Goal: Task Accomplishment & Management: Manage account settings

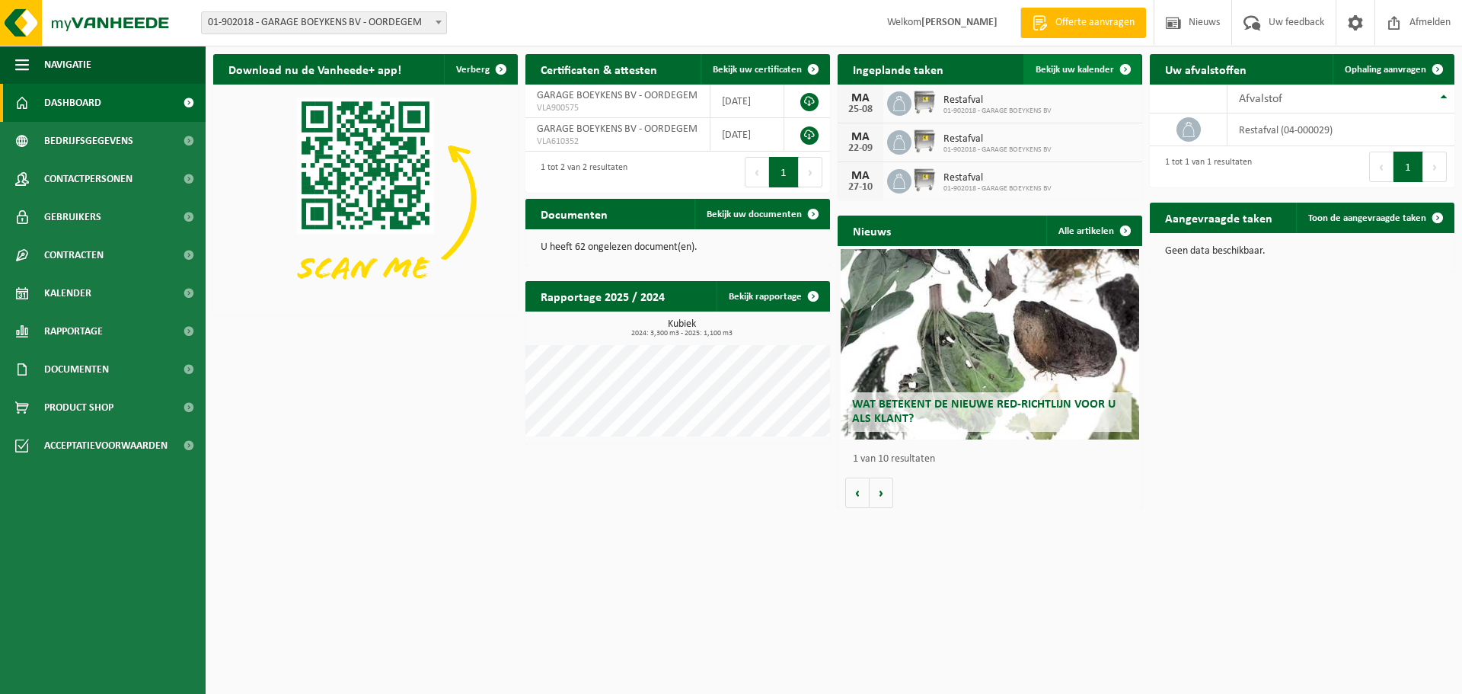
click at [1099, 69] on span "Bekijk uw kalender" at bounding box center [1074, 70] width 78 height 10
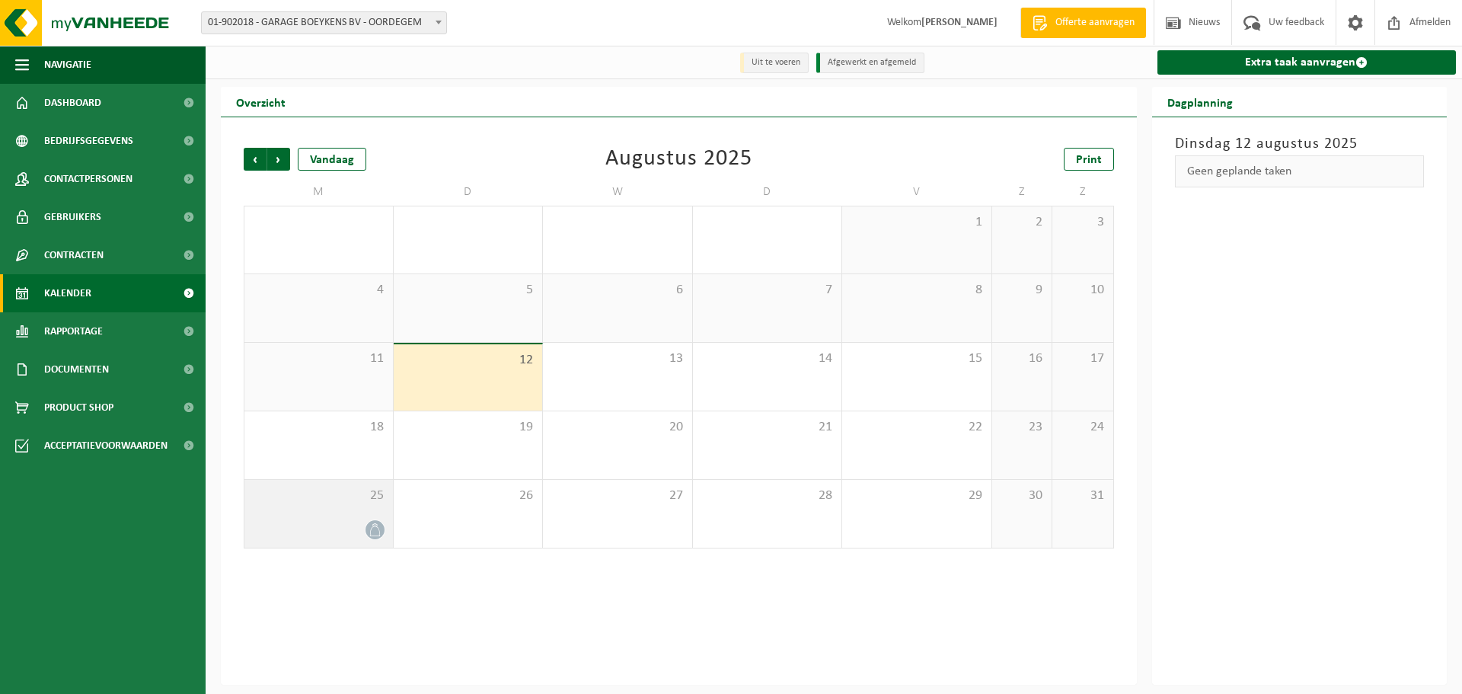
click at [365, 517] on div "25" at bounding box center [318, 514] width 148 height 68
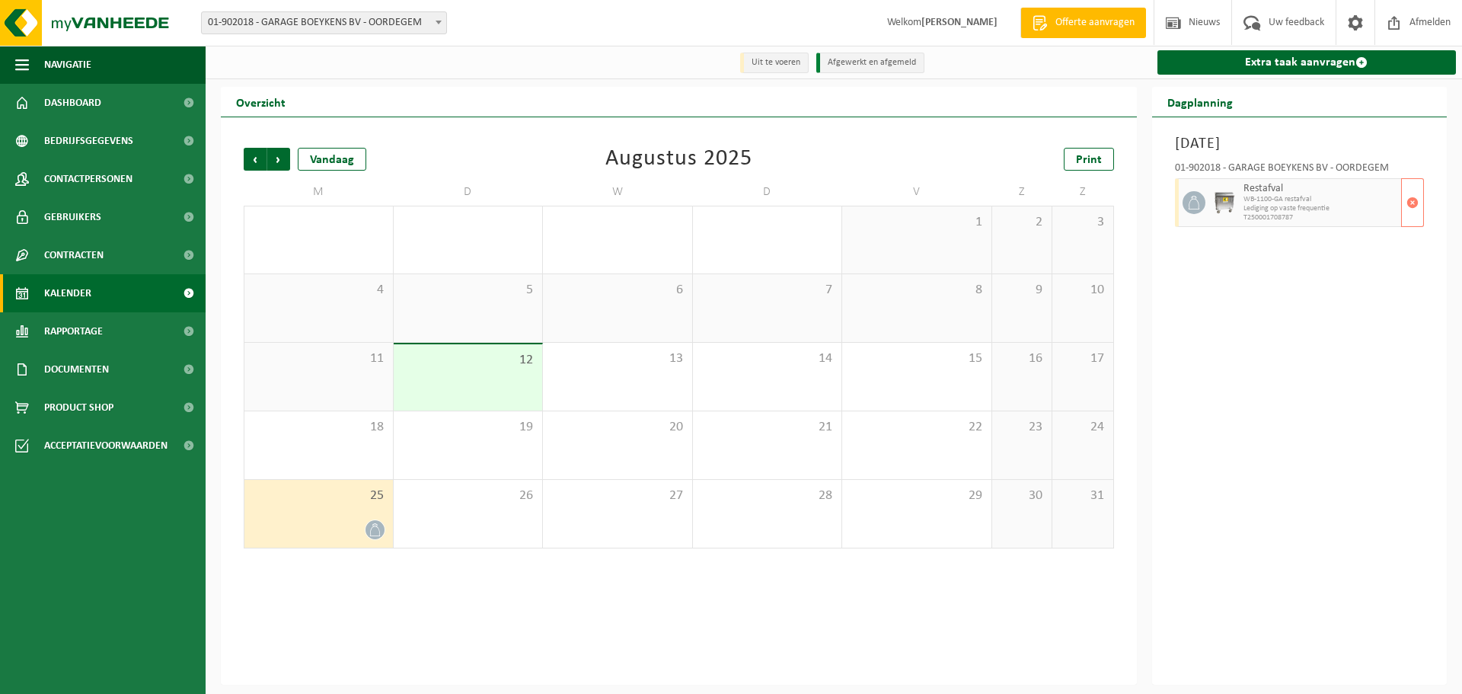
click at [1262, 212] on span "Lediging op vaste frequentie" at bounding box center [1320, 208] width 155 height 9
click at [1413, 203] on span "button" at bounding box center [1412, 202] width 12 height 30
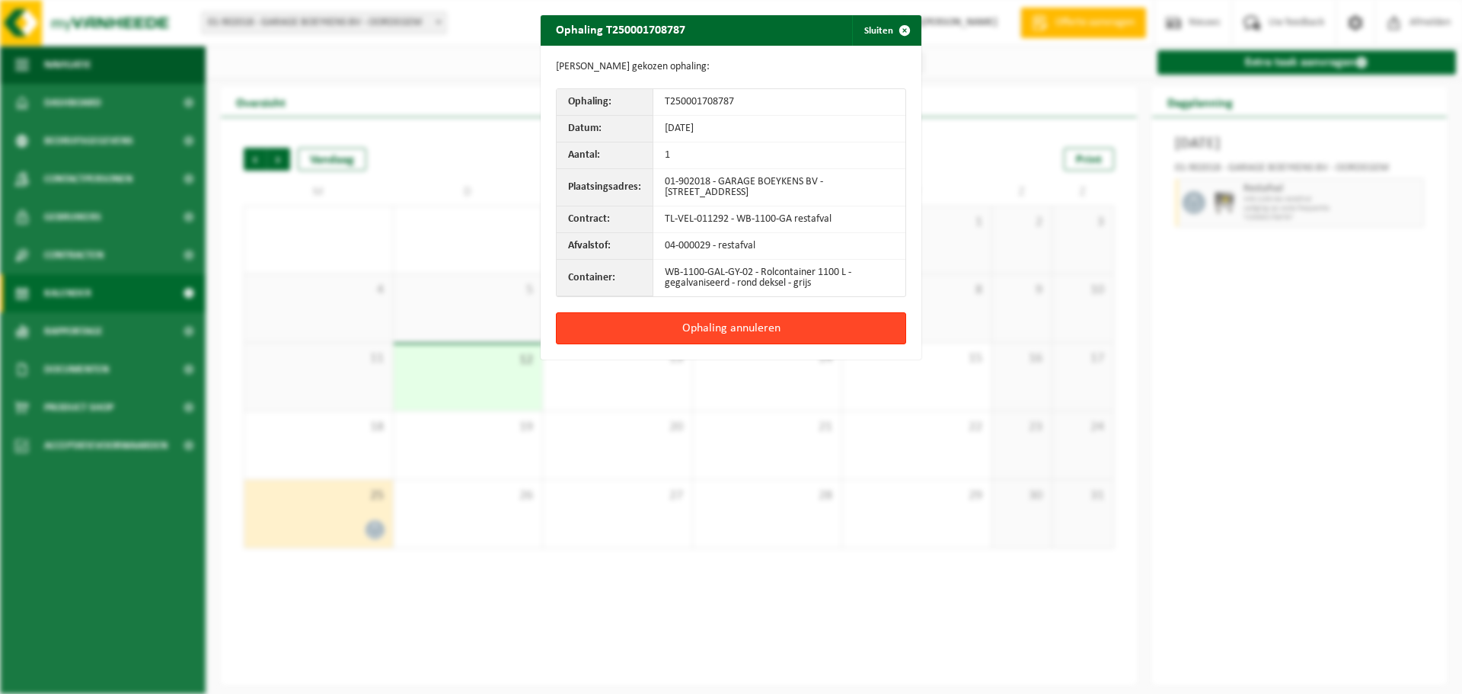
click at [716, 321] on button "Ophaling annuleren" at bounding box center [731, 328] width 350 height 32
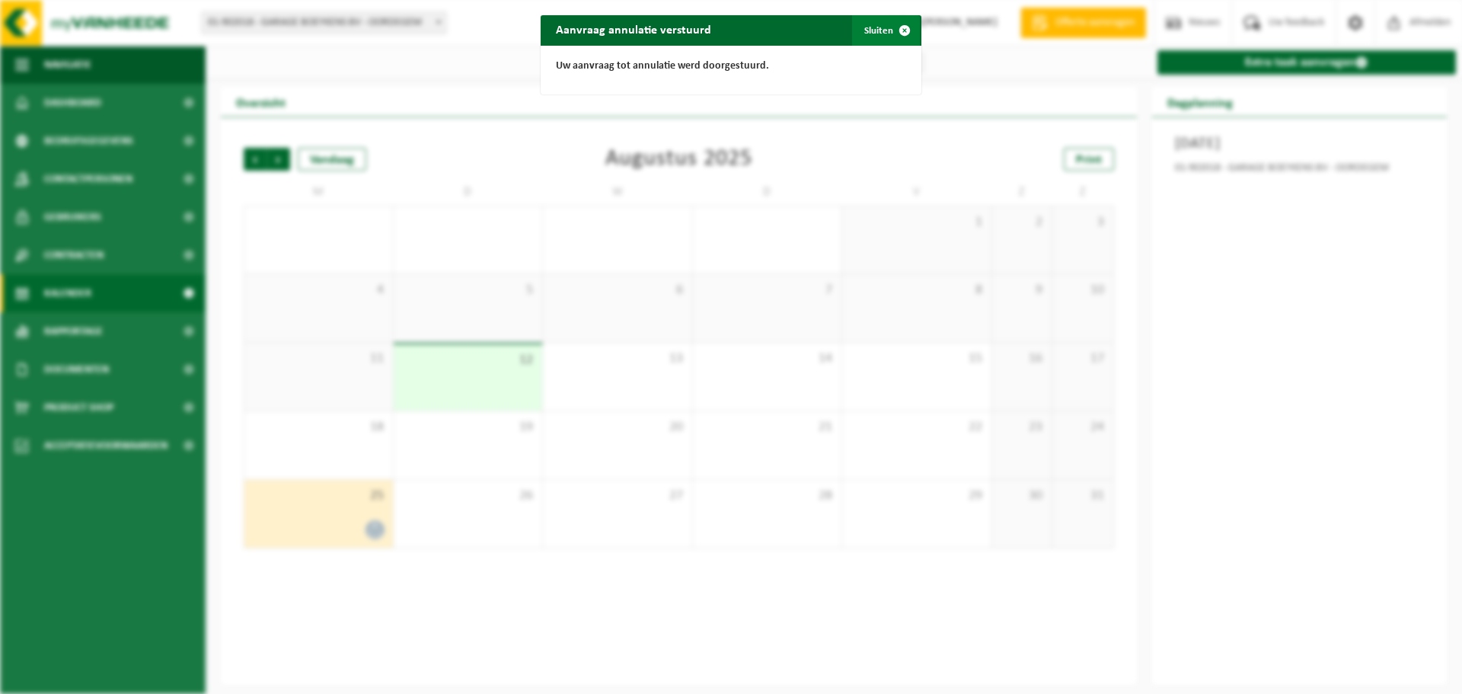
click at [870, 30] on button "Sluiten" at bounding box center [886, 30] width 68 height 30
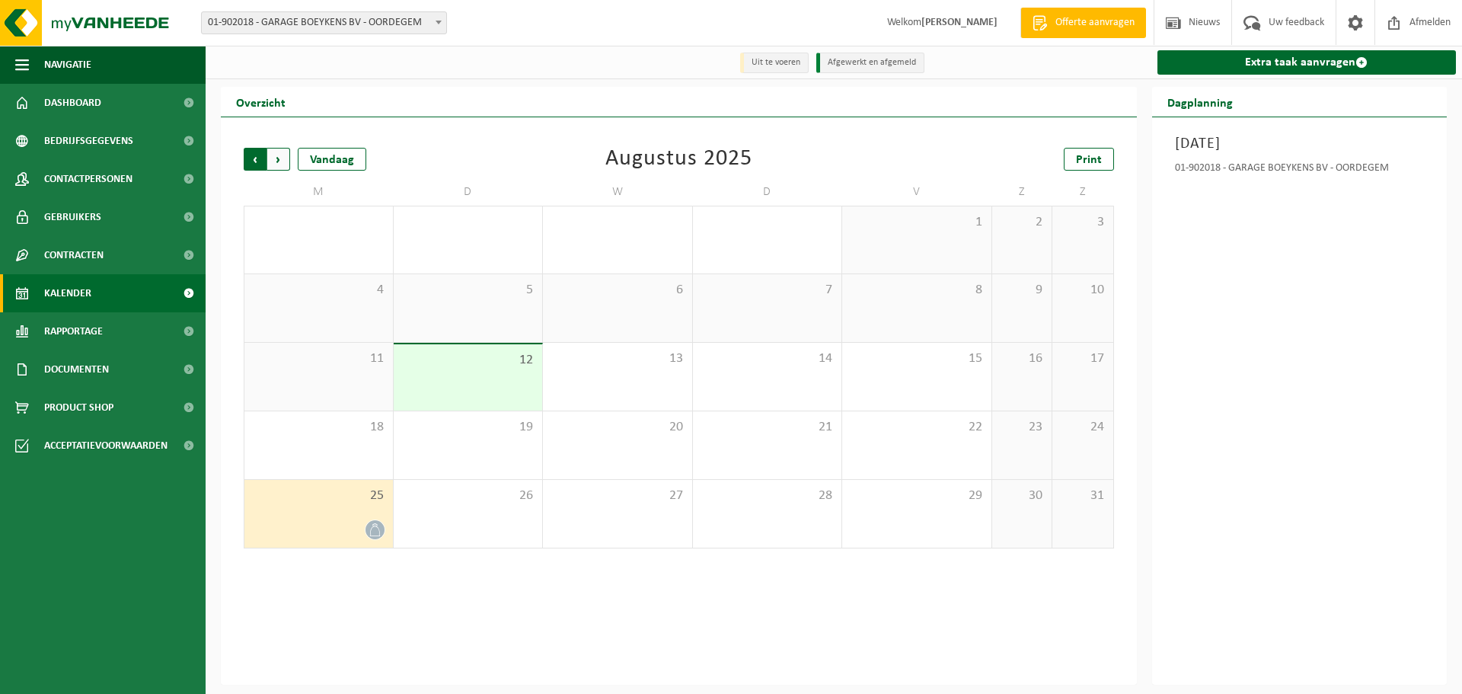
click at [282, 160] on span "Volgende" at bounding box center [278, 159] width 23 height 23
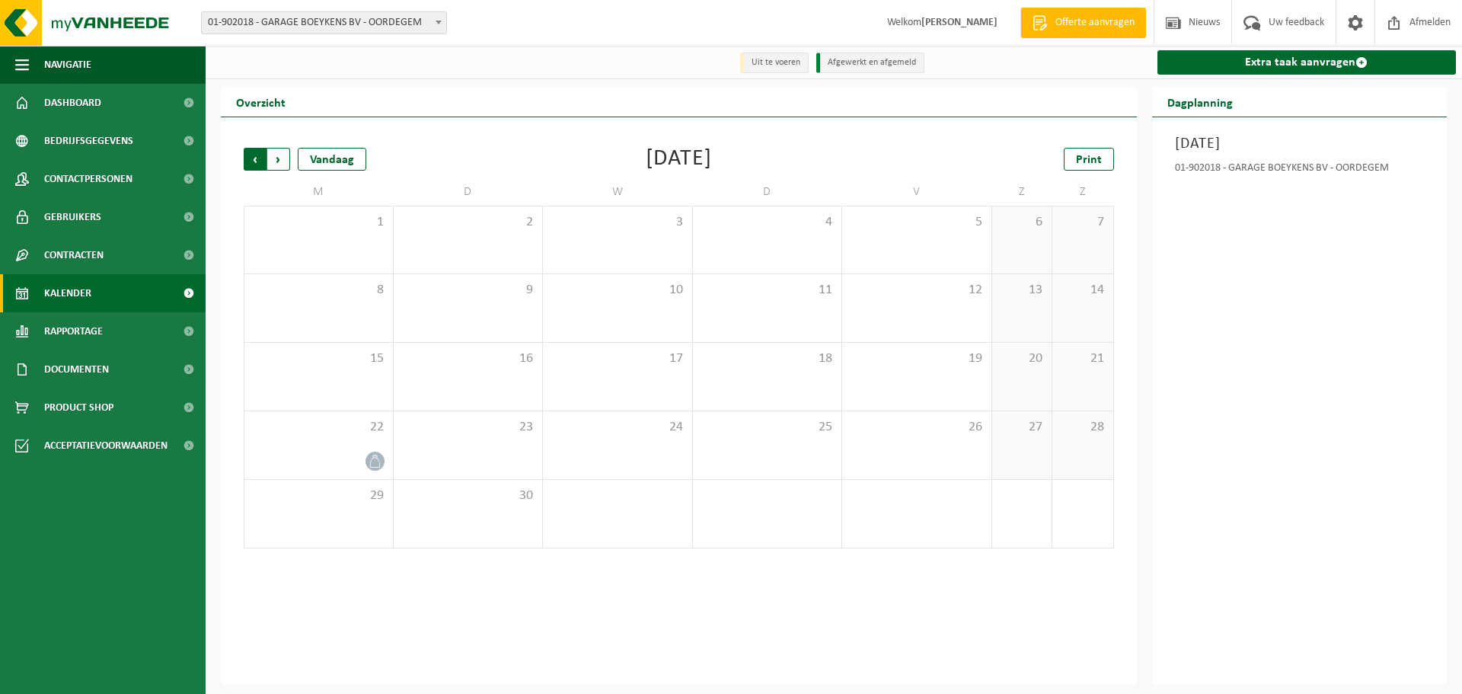
click at [280, 161] on span "Volgende" at bounding box center [278, 159] width 23 height 23
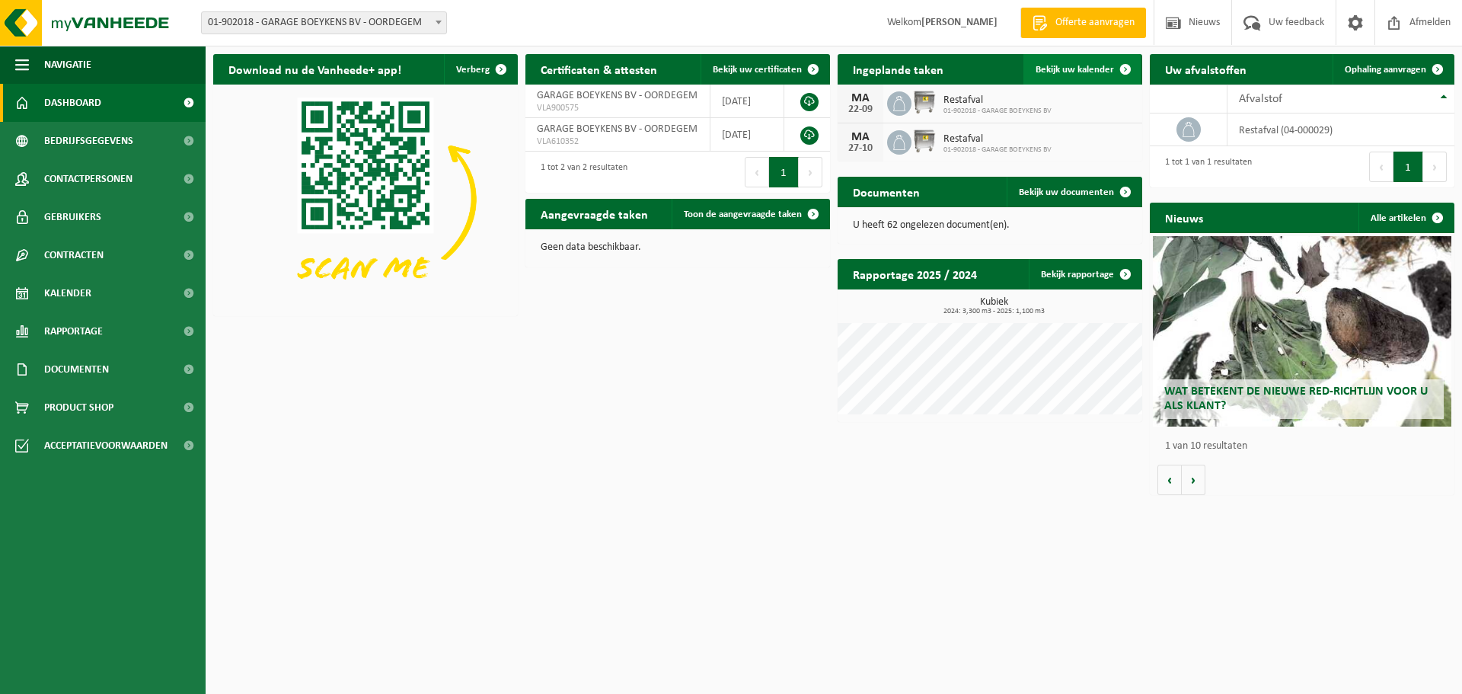
click at [1062, 69] on span "Bekijk uw kalender" at bounding box center [1074, 70] width 78 height 10
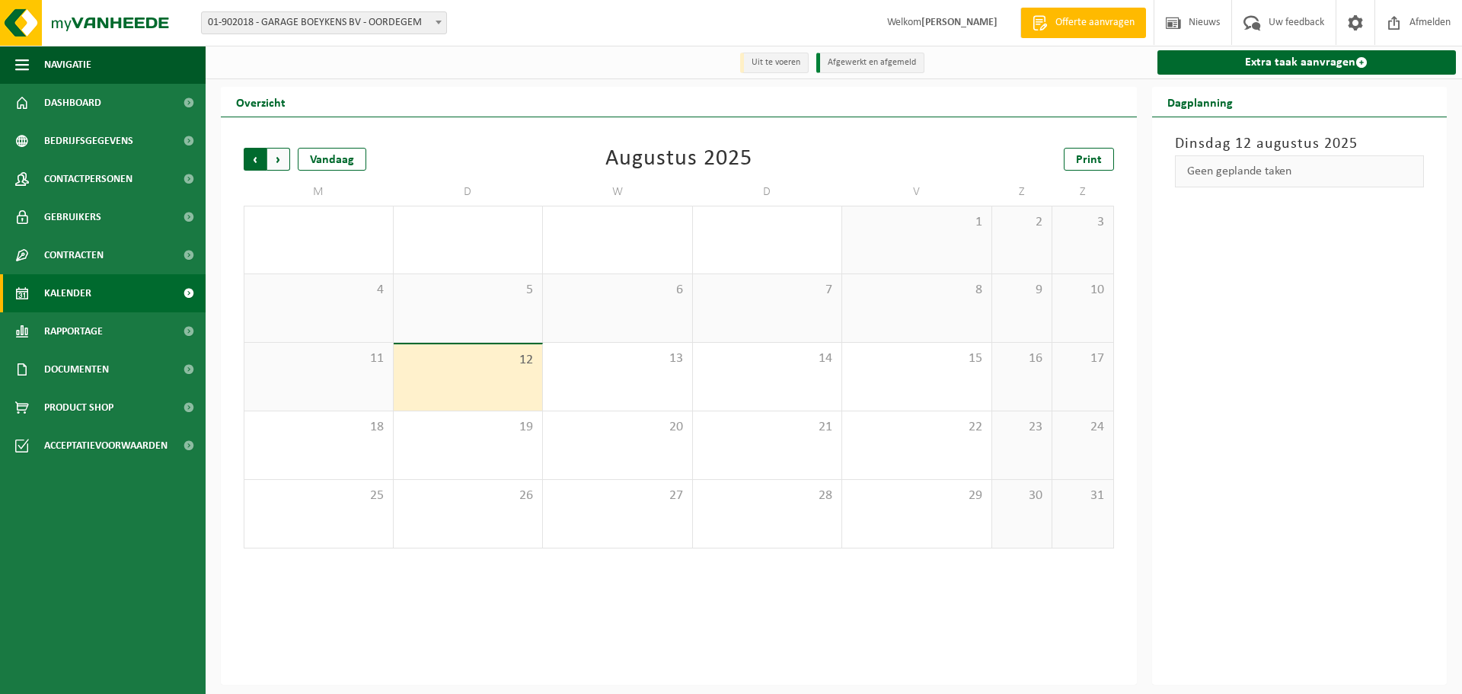
click at [275, 163] on span "Volgende" at bounding box center [278, 159] width 23 height 23
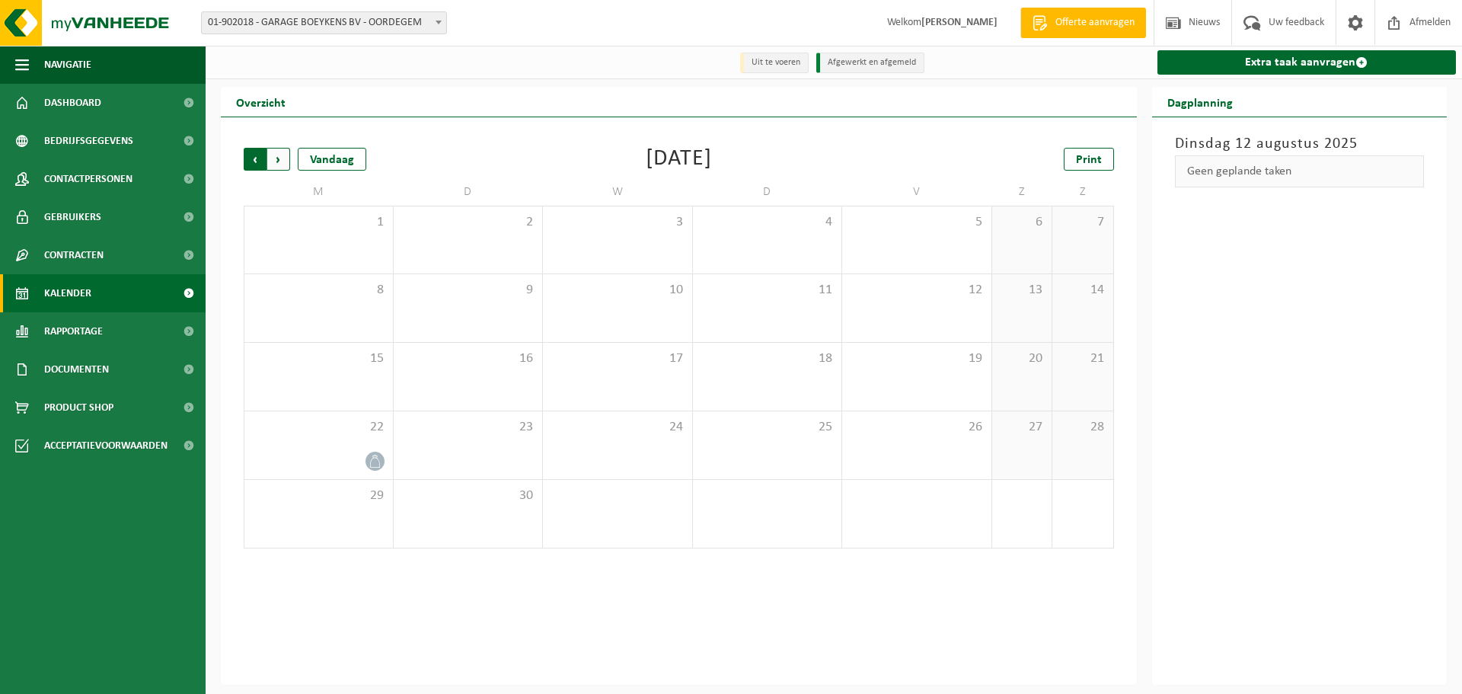
click at [279, 161] on span "Volgende" at bounding box center [278, 159] width 23 height 23
click at [63, 94] on span "Dashboard" at bounding box center [72, 103] width 57 height 38
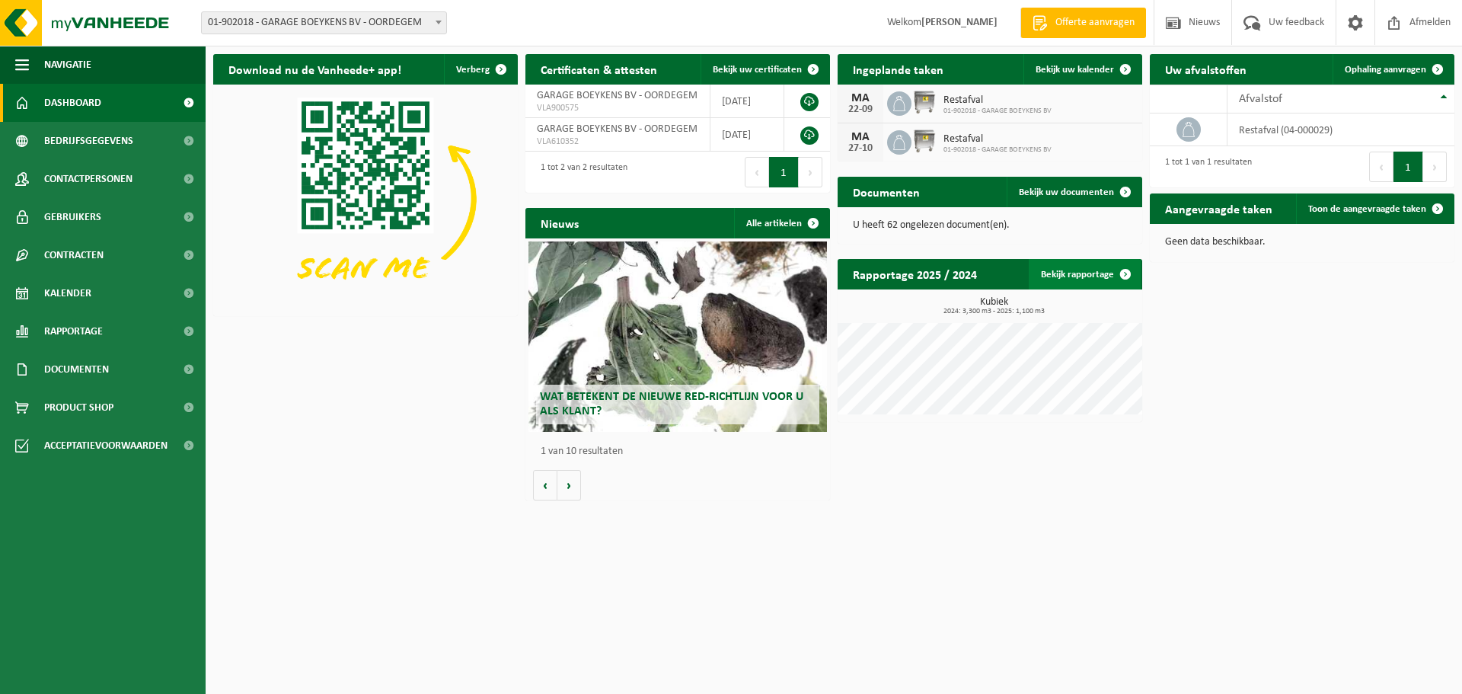
click at [1062, 276] on link "Bekijk rapportage" at bounding box center [1085, 274] width 112 height 30
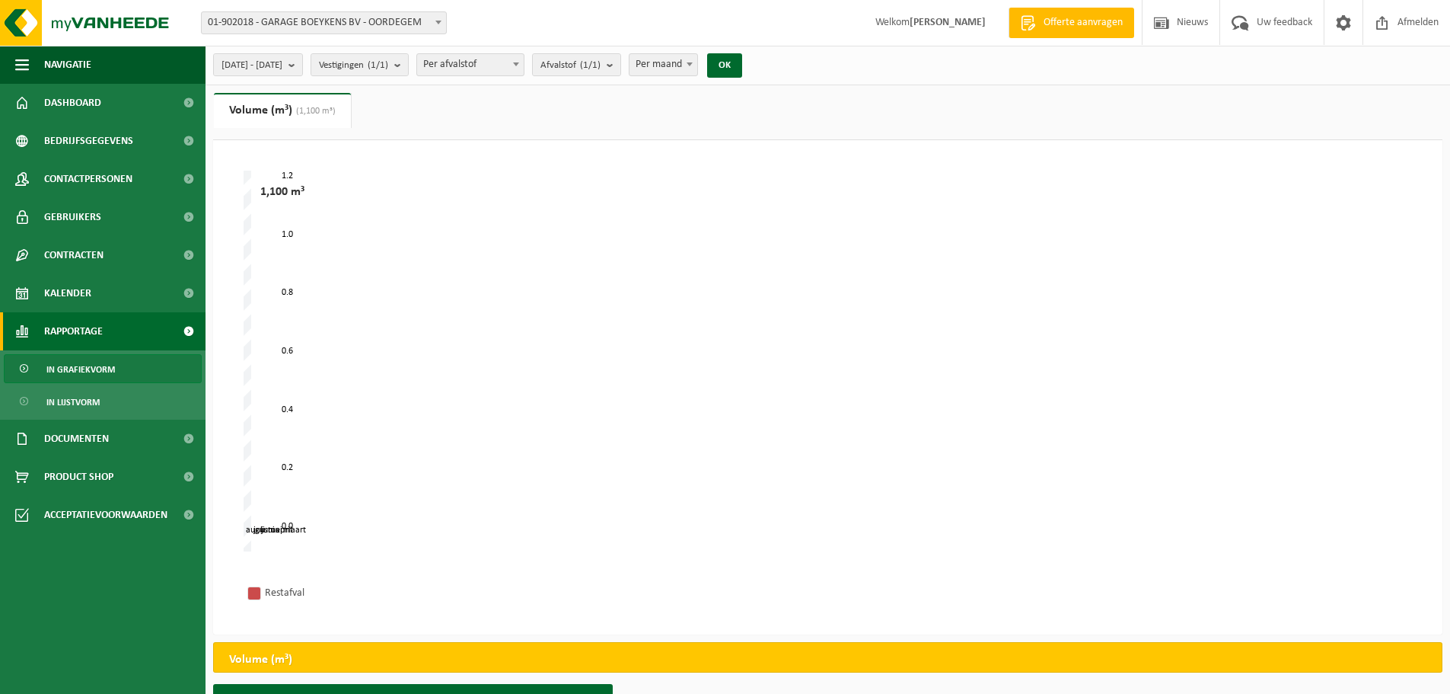
click at [691, 61] on span "Per maand" at bounding box center [664, 64] width 68 height 21
click at [742, 73] on button "OK" at bounding box center [724, 65] width 35 height 24
click at [693, 66] on span "Per jaar" at bounding box center [664, 64] width 68 height 21
select select "2"
click at [742, 66] on button "OK" at bounding box center [724, 65] width 35 height 24
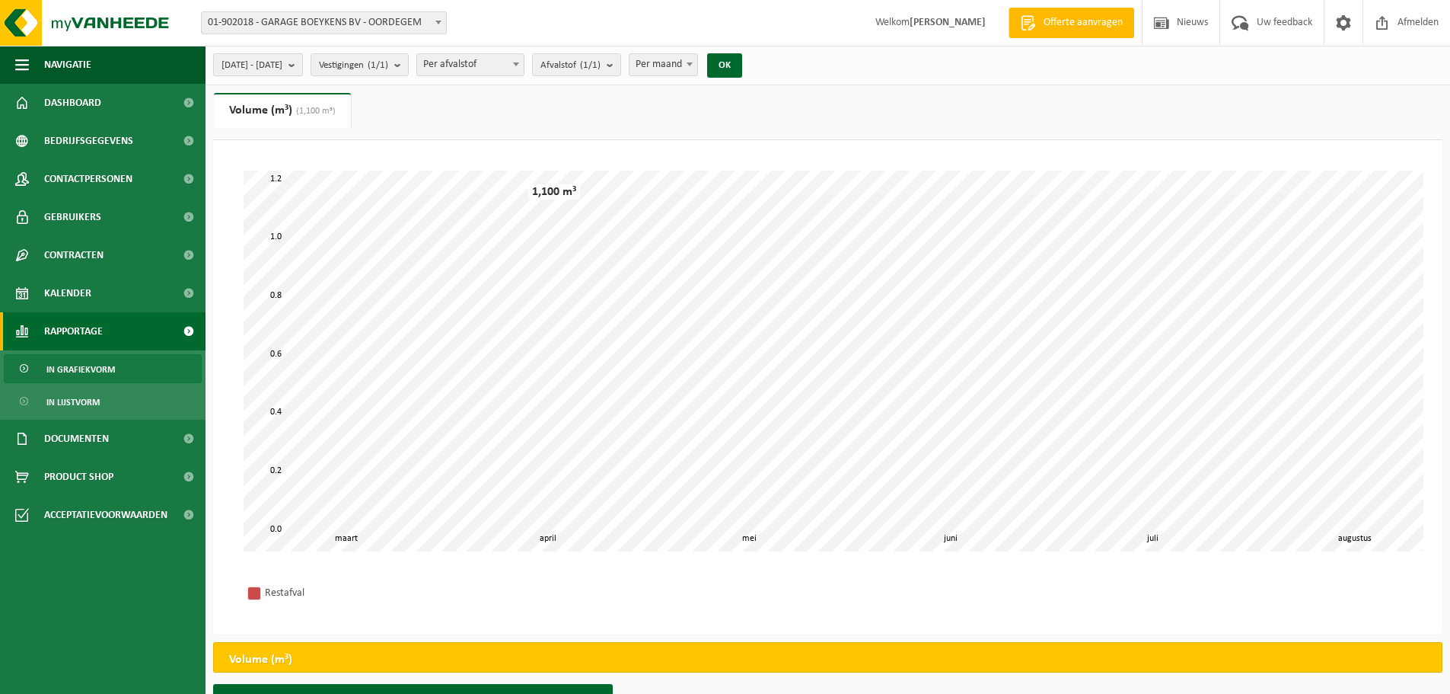
click at [282, 64] on span "2025-03-01 - 2025-08-12" at bounding box center [252, 65] width 61 height 23
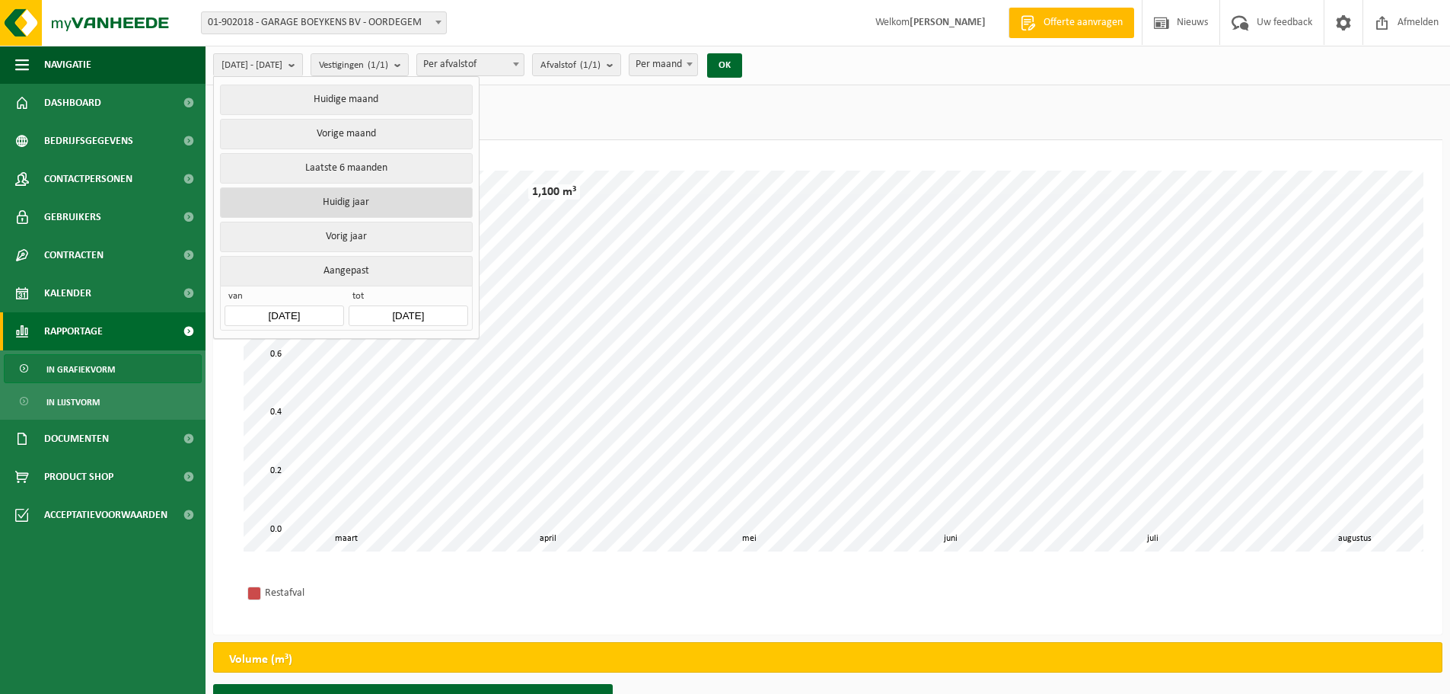
click at [340, 200] on button "Huidig jaar" at bounding box center [346, 202] width 252 height 30
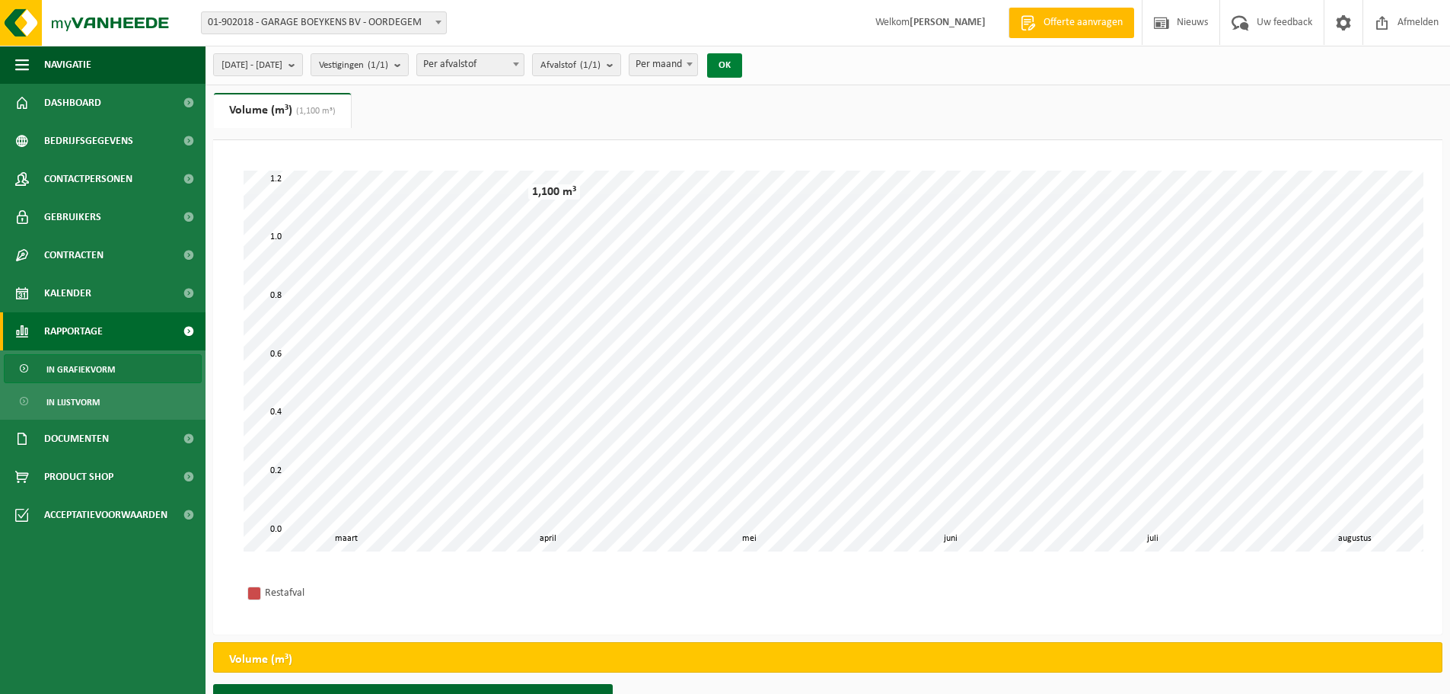
click at [742, 66] on button "OK" at bounding box center [724, 65] width 35 height 24
